Goal: Check status: Check status

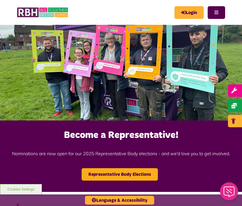
click at [186, 12] on link "Login" at bounding box center [189, 12] width 29 height 13
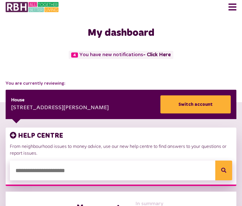
scroll to position [8, 0]
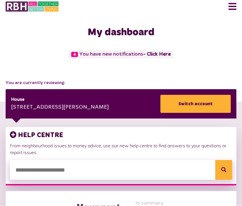
click at [159, 55] on link "- Click Here" at bounding box center [157, 54] width 28 height 5
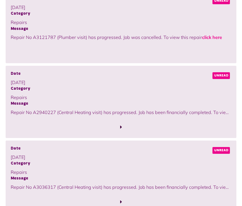
scroll to position [165, 0]
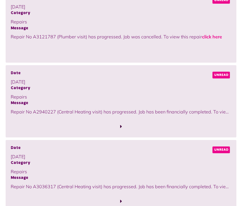
click at [220, 150] on span "Unread" at bounding box center [221, 149] width 17 height 7
click at [221, 149] on span "Unread" at bounding box center [221, 149] width 17 height 7
click at [220, 190] on div at bounding box center [121, 197] width 221 height 15
click at [46, 192] on link "click here" at bounding box center [42, 193] width 20 height 6
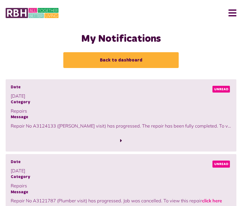
scroll to position [0, 0]
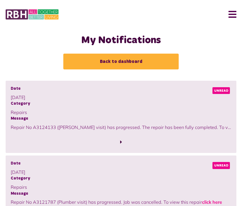
click at [121, 142] on span at bounding box center [121, 141] width 2 height 5
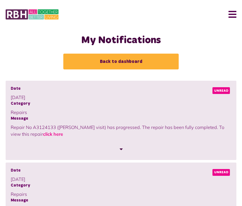
click at [43, 133] on link "click here" at bounding box center [53, 134] width 20 height 6
click at [122, 150] on span at bounding box center [121, 148] width 3 height 5
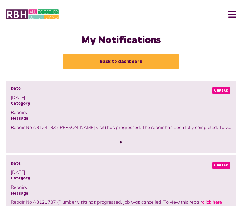
click at [23, 133] on div at bounding box center [121, 137] width 221 height 15
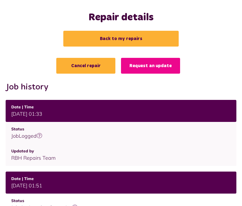
scroll to position [18, 0]
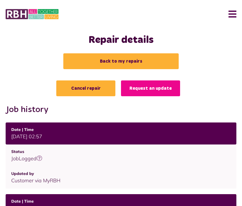
scroll to position [4, 0]
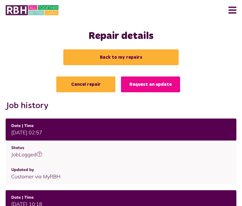
click at [147, 83] on link "Request an update" at bounding box center [150, 84] width 59 height 16
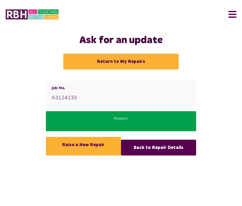
click at [157, 150] on link "Back to Repair Details" at bounding box center [158, 147] width 75 height 16
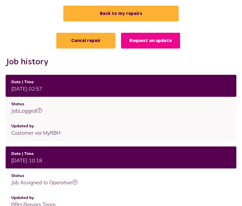
scroll to position [48, 0]
click at [146, 41] on link "Request an update" at bounding box center [150, 41] width 59 height 16
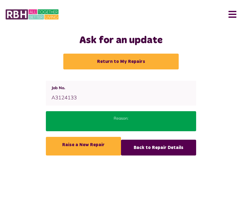
click at [92, 98] on div "Status Completed Job No. A3124133 Date reported" at bounding box center [121, 93] width 150 height 25
click at [61, 97] on span "A3124133" at bounding box center [64, 97] width 25 height 6
click at [80, 143] on link "Raise a New Repair" at bounding box center [83, 146] width 75 height 19
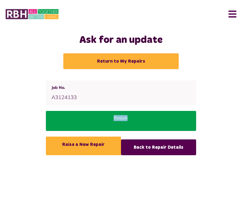
click at [79, 86] on div "Job No. A3124133" at bounding box center [64, 93] width 37 height 25
click at [75, 96] on span "A3124133" at bounding box center [64, 97] width 25 height 6
click at [155, 148] on link "Back to Repair Details" at bounding box center [158, 147] width 75 height 16
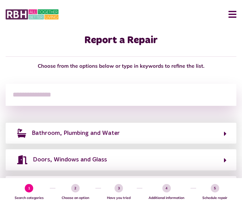
click at [24, 96] on input "search" at bounding box center [121, 95] width 231 height 22
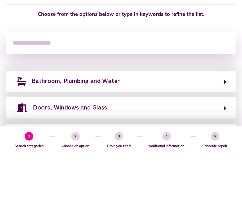
paste input "********"
type input "********"
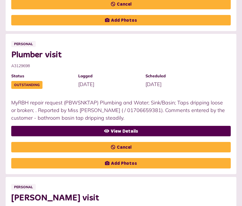
scroll to position [293, 0]
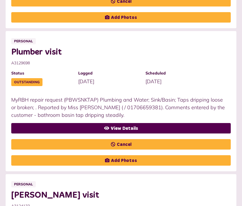
click at [134, 128] on link "View Details" at bounding box center [121, 128] width 220 height 10
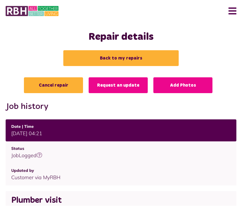
scroll to position [3, 0]
click at [113, 86] on link "Request an update" at bounding box center [118, 85] width 59 height 16
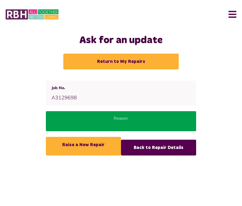
click at [161, 149] on link "Back to Repair Details" at bounding box center [158, 147] width 75 height 16
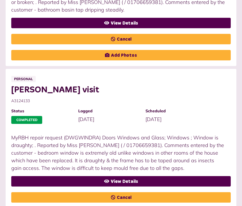
scroll to position [397, 0]
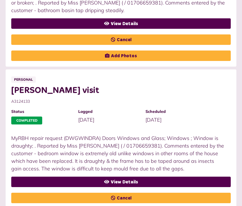
click at [128, 181] on link "View Details" at bounding box center [121, 182] width 220 height 10
